Goal: Find contact information: Find contact information

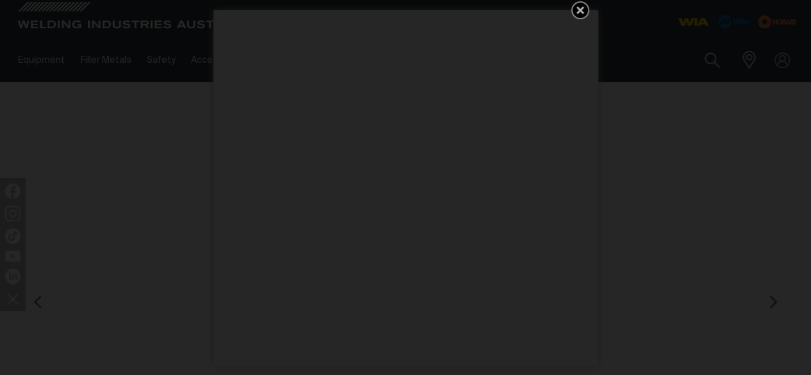
click at [580, 13] on icon "Get 5 WIA Welding Guides Free!" at bounding box center [579, 10] width 15 height 15
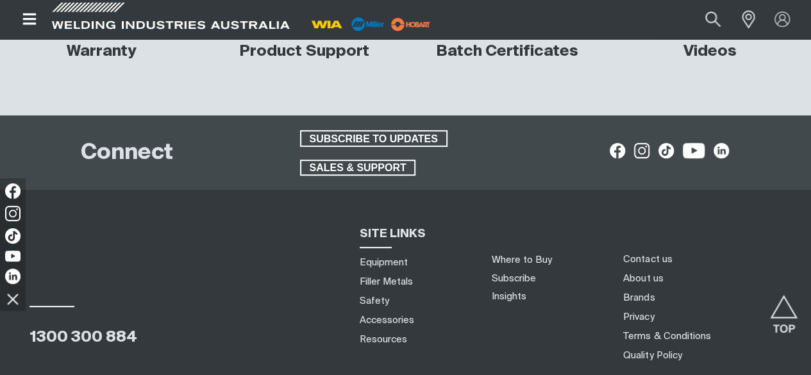
scroll to position [5296, 0]
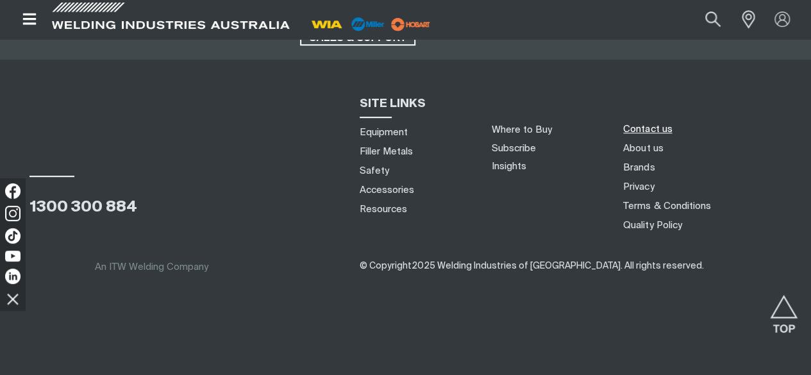
click at [641, 131] on link "Contact us" at bounding box center [647, 128] width 49 height 13
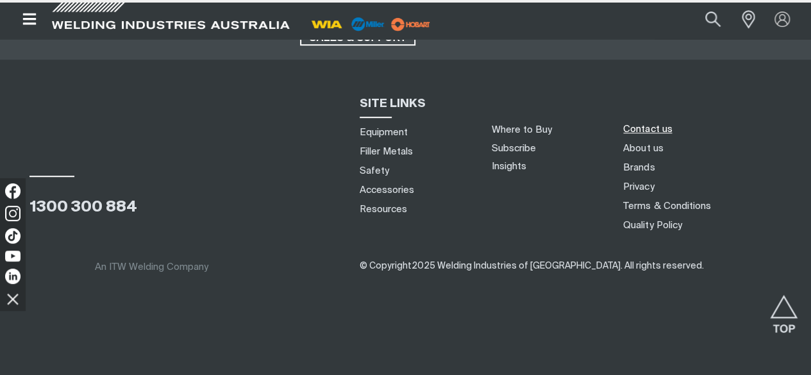
scroll to position [5565, 0]
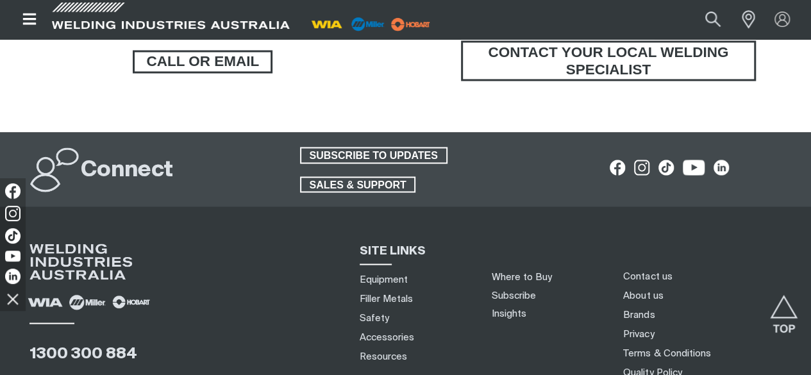
scroll to position [1269, 0]
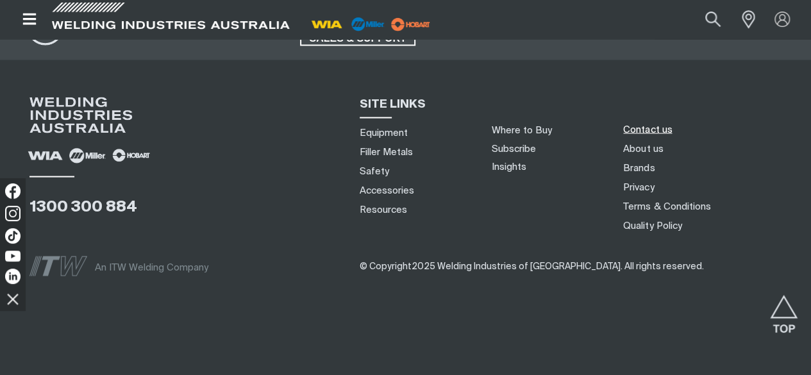
click at [635, 125] on link "Contact us" at bounding box center [647, 128] width 49 height 13
